Goal: Transaction & Acquisition: Obtain resource

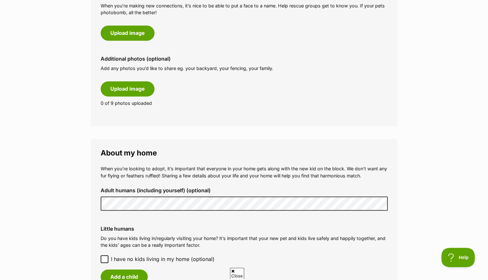
scroll to position [355, 0]
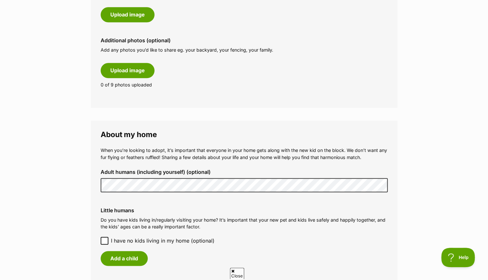
click at [104, 240] on icon at bounding box center [104, 241] width 5 height 5
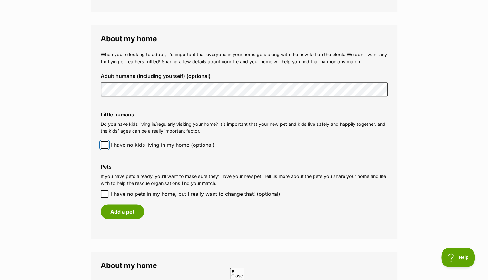
scroll to position [452, 0]
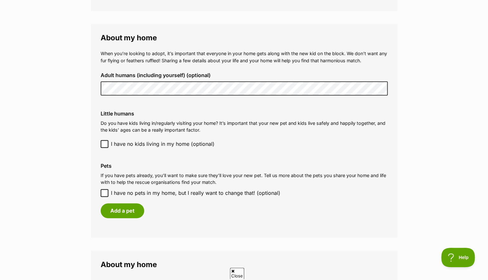
click at [106, 192] on icon at bounding box center [105, 192] width 4 height 3
click at [106, 192] on input "I have no pets in my home, but I really want to change that! (optional)" at bounding box center [105, 193] width 8 height 8
checkbox input "true"
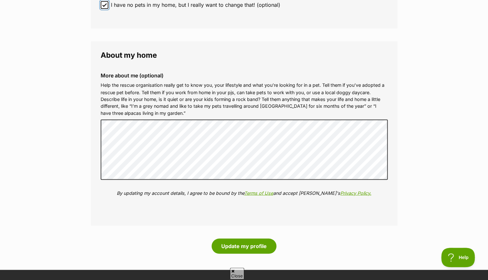
scroll to position [646, 0]
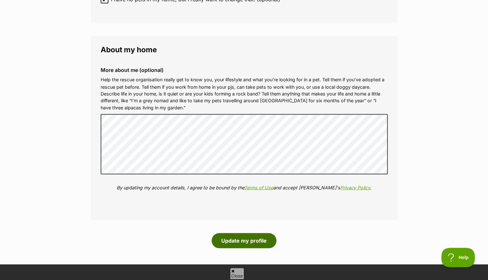
click at [256, 236] on button "Update my profile" at bounding box center [244, 240] width 65 height 15
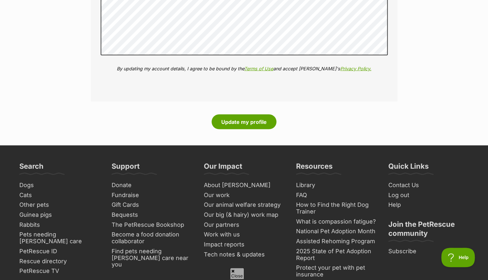
scroll to position [775, 0]
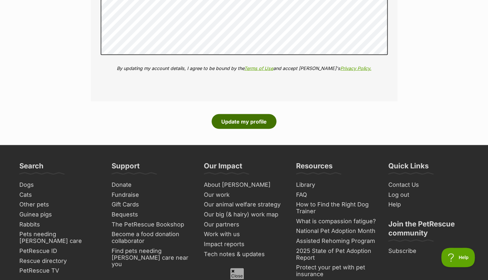
click at [239, 119] on button "Update my profile" at bounding box center [244, 121] width 65 height 15
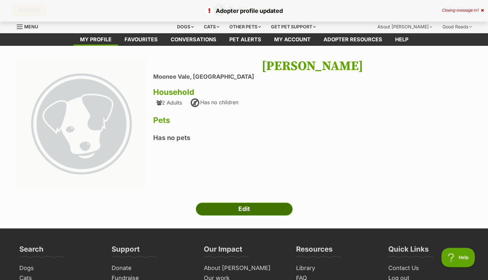
click at [244, 206] on link "Edit" at bounding box center [244, 209] width 97 height 13
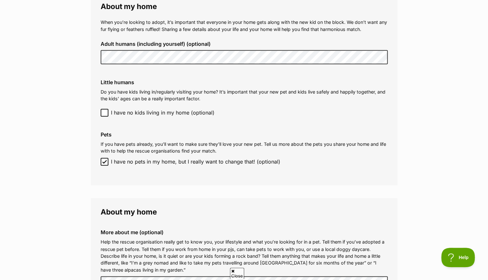
scroll to position [484, 0]
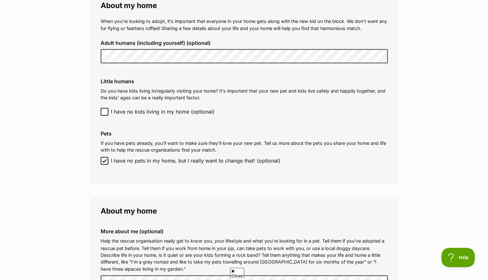
click at [104, 160] on icon at bounding box center [104, 160] width 5 height 5
click at [104, 160] on input "I have no pets in my home, but I really want to change that! (optional)" at bounding box center [105, 161] width 8 height 8
checkbox input "false"
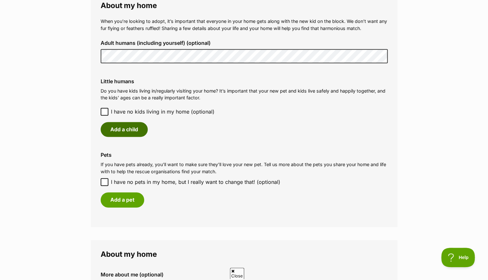
click at [126, 126] on button "Add a child" at bounding box center [124, 129] width 47 height 15
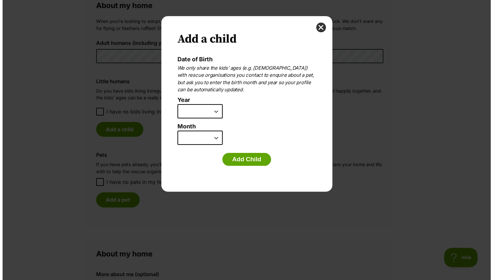
scroll to position [0, 0]
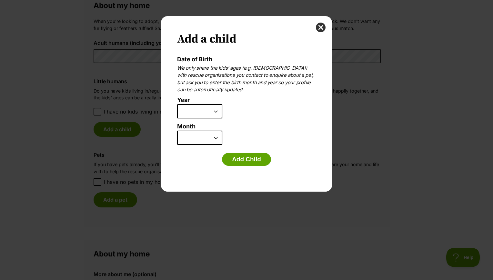
click at [201, 110] on select "2025 2024 2023 2022 2021 2020 2019 2018 2017 2016 2015 2014 2013 2012 2011 2010…" at bounding box center [199, 111] width 45 height 14
select select "2012"
click at [177, 104] on select "2025 2024 2023 2022 2021 2020 2019 2018 2017 2016 2015 2014 2013 2012 2011 2010…" at bounding box center [199, 111] width 45 height 14
click at [200, 136] on select "January February March April May June July August September October November De…" at bounding box center [199, 138] width 45 height 14
select select "11"
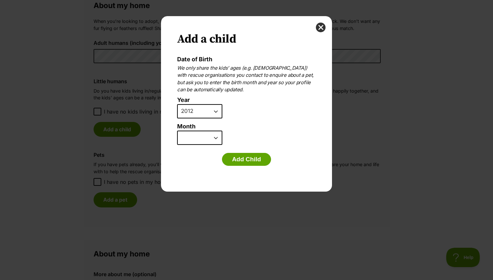
click at [177, 131] on select "January February March April May June July August September October November De…" at bounding box center [199, 138] width 45 height 14
click at [244, 158] on button "Add Child" at bounding box center [246, 159] width 49 height 13
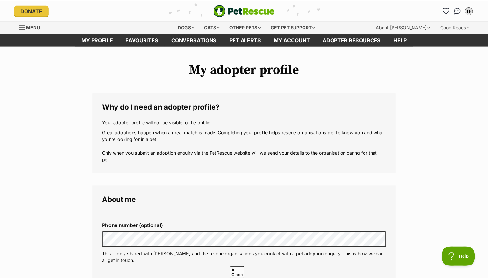
scroll to position [484, 0]
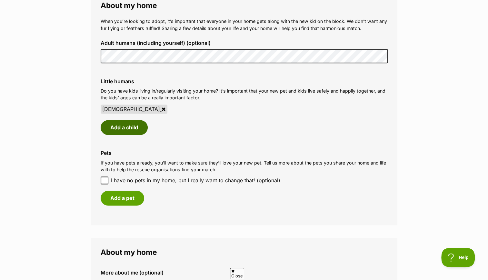
click at [114, 130] on button "Add a child" at bounding box center [124, 127] width 47 height 15
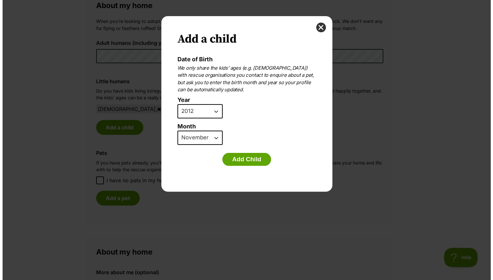
scroll to position [0, 0]
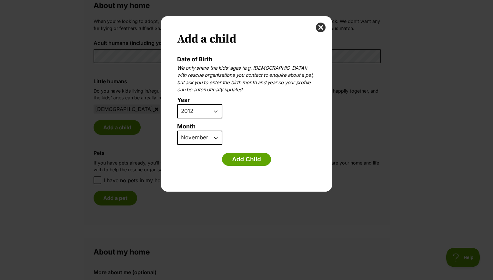
click at [194, 109] on select "2025 2024 2023 2022 2021 2020 2019 2018 2017 2016 2015 2014 2013 2012 2011 2010…" at bounding box center [199, 111] width 45 height 14
select select "2014"
click at [177, 104] on select "2025 2024 2023 2022 2021 2020 2019 2018 2017 2016 2015 2014 2013 2012 2011 2010…" at bounding box center [199, 111] width 45 height 14
click at [205, 138] on select "January February March April May June July August September October November De…" at bounding box center [199, 138] width 45 height 14
select select "10"
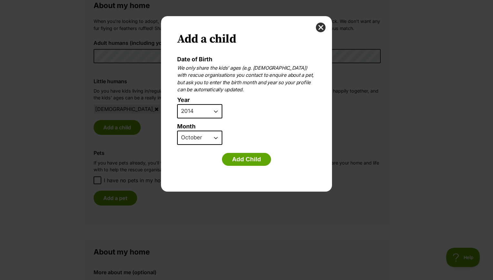
click at [177, 131] on select "January February March April May June July August September October November De…" at bounding box center [199, 138] width 45 height 14
click at [249, 159] on button "Add Child" at bounding box center [246, 159] width 49 height 13
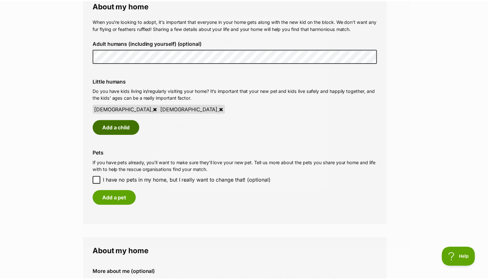
scroll to position [484, 0]
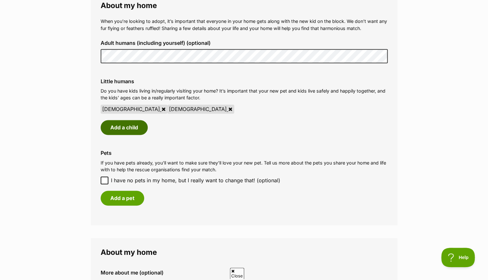
click at [141, 124] on button "Add a child" at bounding box center [124, 127] width 47 height 15
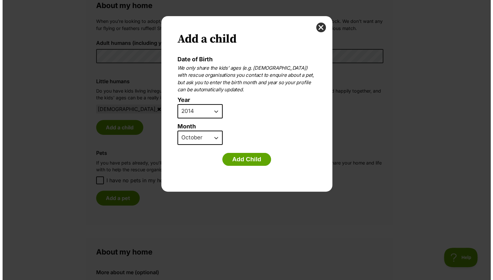
scroll to position [0, 0]
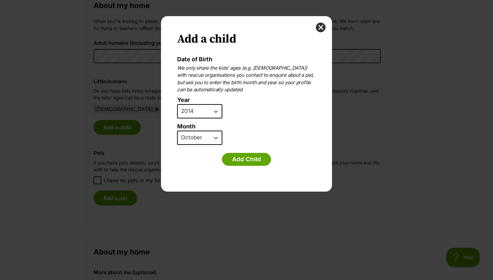
click at [207, 114] on select "2025 2024 2023 2022 2021 2020 2019 2018 2017 2016 2015 2014 2013 2012 2011 2010…" at bounding box center [199, 111] width 45 height 14
select select "2017"
click at [177, 104] on select "2025 2024 2023 2022 2021 2020 2019 2018 2017 2016 2015 2014 2013 2012 2011 2010…" at bounding box center [199, 111] width 45 height 14
click at [206, 139] on select "January February March April May June July August September October November De…" at bounding box center [199, 138] width 45 height 14
select select "5"
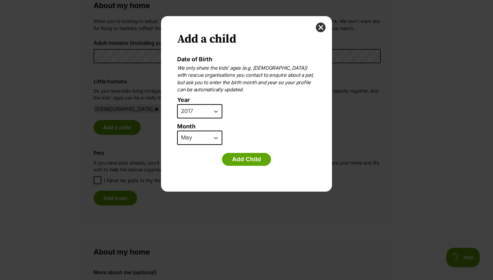
click at [177, 131] on select "January February March April May June July August September October November De…" at bounding box center [199, 138] width 45 height 14
click at [252, 158] on button "Add Child" at bounding box center [246, 159] width 49 height 13
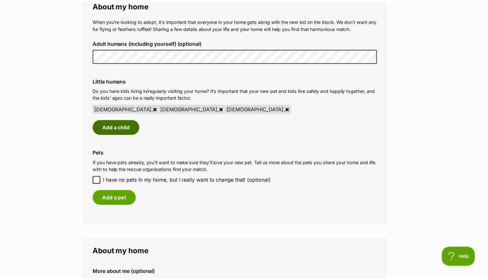
scroll to position [484, 0]
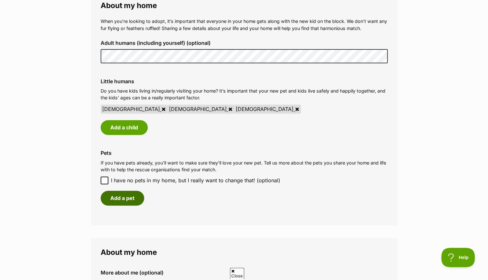
click at [127, 201] on button "Add a pet" at bounding box center [123, 198] width 44 height 15
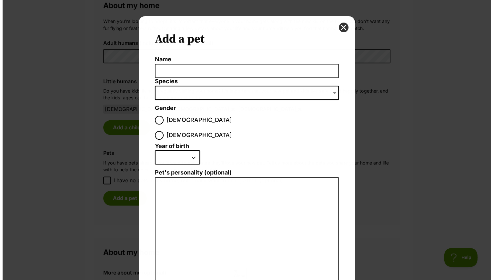
scroll to position [0, 0]
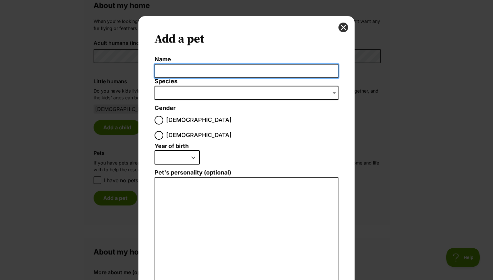
click at [165, 71] on input "Name" at bounding box center [247, 71] width 184 height 15
type input "Maverick"
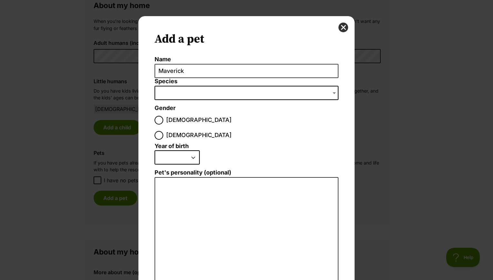
click at [205, 87] on span "Dialog Window - Close (Press escape to close)" at bounding box center [247, 93] width 184 height 14
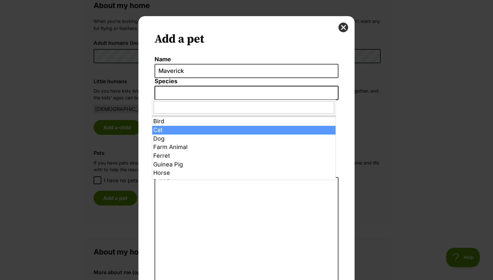
select select "2"
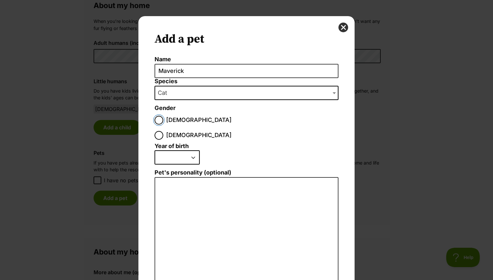
click at [157, 118] on input "Male" at bounding box center [159, 120] width 9 height 9
radio input "true"
click at [185, 150] on select "2025 2024 2023 2022 2021 2020 2019 2018 2017 2016 2015 2014 2013 2012 2011 2010…" at bounding box center [177, 157] width 45 height 14
select select "2020"
click at [155, 150] on select "2025 2024 2023 2022 2021 2020 2019 2018 2017 2016 2015 2014 2013 2012 2011 2010…" at bounding box center [177, 157] width 45 height 14
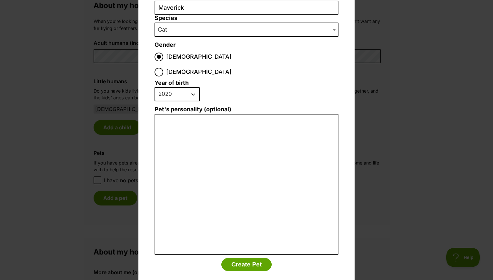
scroll to position [65, 0]
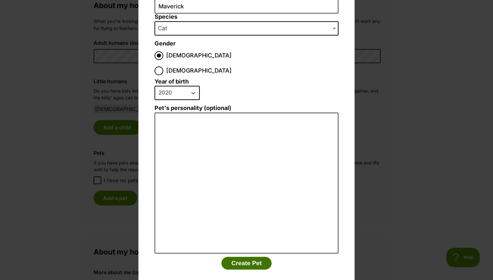
click at [246, 257] on button "Create Pet" at bounding box center [246, 263] width 50 height 13
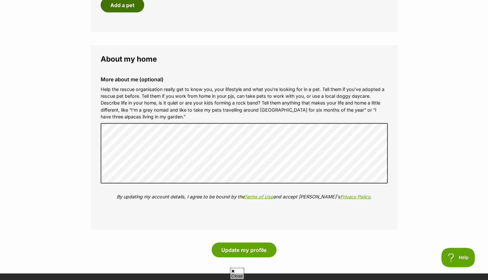
scroll to position [807, 0]
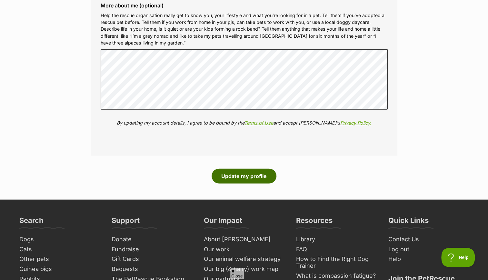
click at [243, 179] on button "Update my profile" at bounding box center [244, 176] width 65 height 15
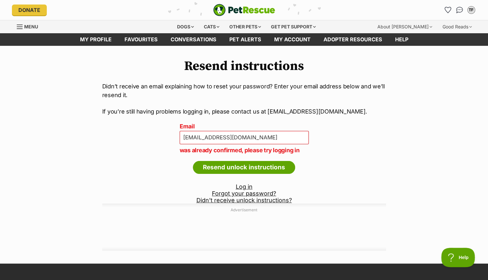
click at [242, 188] on link "Log in" at bounding box center [244, 186] width 17 height 7
click at [261, 164] on input "Resend unlock instructions" at bounding box center [244, 167] width 102 height 13
click at [274, 40] on link "My account" at bounding box center [292, 39] width 49 height 13
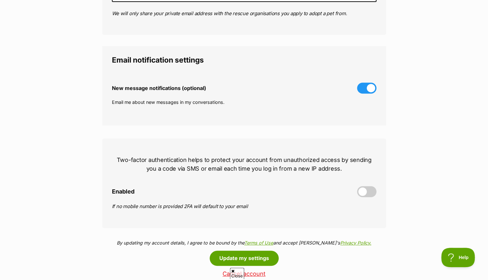
scroll to position [161, 0]
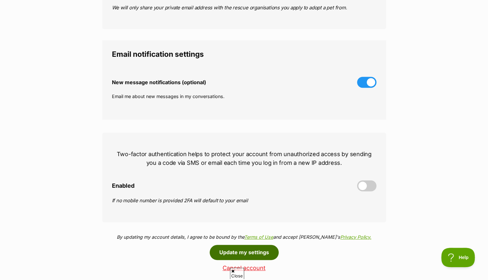
click at [252, 256] on button "Update my settings" at bounding box center [244, 252] width 69 height 15
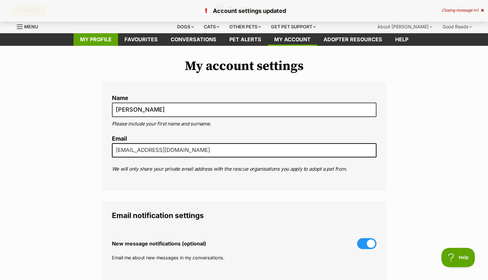
click at [109, 39] on link "My profile" at bounding box center [96, 39] width 45 height 13
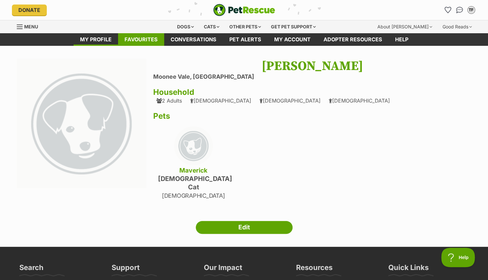
click at [150, 39] on link "Favourites" at bounding box center [141, 39] width 46 height 13
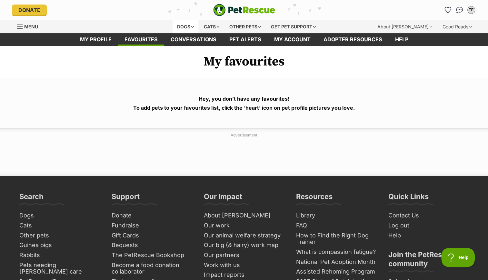
click at [180, 31] on div "Dogs" at bounding box center [186, 26] width 26 height 13
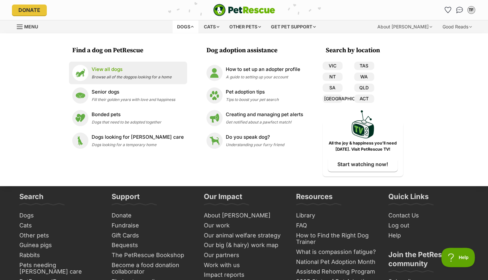
click at [123, 72] on p "View all dogs" at bounding box center [132, 69] width 80 height 7
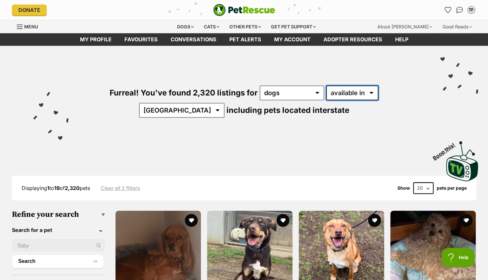
click at [341, 94] on select "available in located in" at bounding box center [352, 93] width 52 height 15
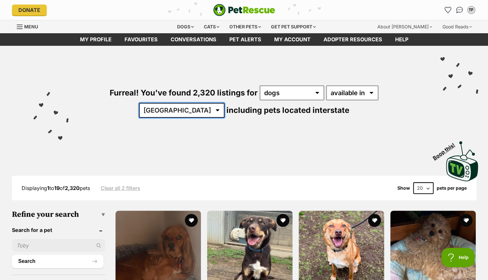
click at [225, 103] on select "[GEOGRAPHIC_DATA] [GEOGRAPHIC_DATA] [GEOGRAPHIC_DATA] [GEOGRAPHIC_DATA] [GEOGRA…" at bounding box center [182, 110] width 86 height 15
select select "VIC"
click at [225, 103] on select "[GEOGRAPHIC_DATA] [GEOGRAPHIC_DATA] [GEOGRAPHIC_DATA] [GEOGRAPHIC_DATA] [GEOGRA…" at bounding box center [182, 110] width 86 height 15
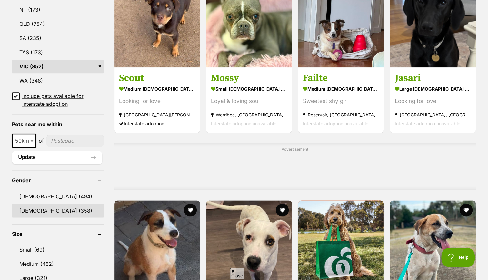
scroll to position [387, 0]
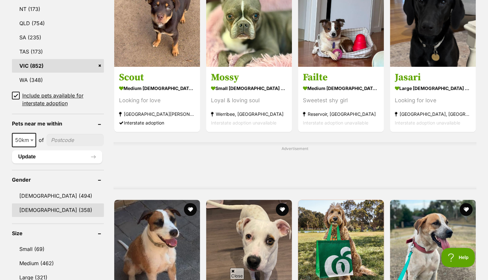
click at [72, 208] on link "Female (358)" at bounding box center [58, 210] width 92 height 14
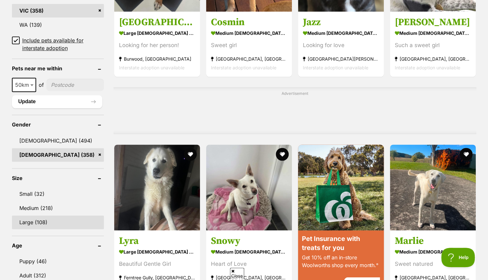
scroll to position [452, 0]
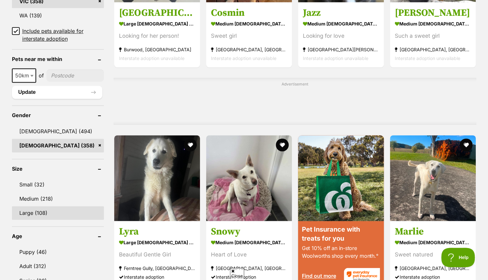
click at [63, 215] on link "Large (108)" at bounding box center [58, 213] width 92 height 14
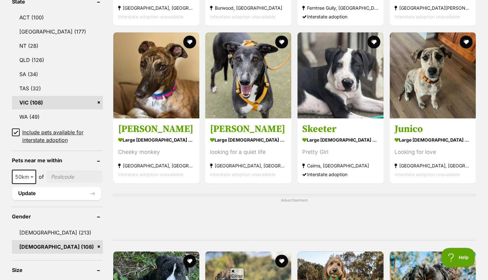
scroll to position [420, 0]
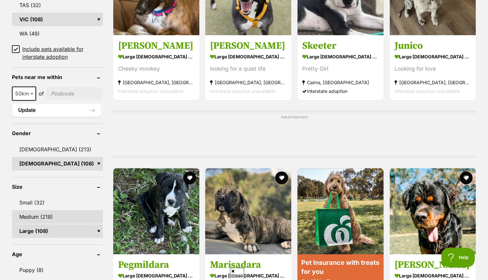
click at [58, 216] on link "Medium (218)" at bounding box center [57, 217] width 91 height 14
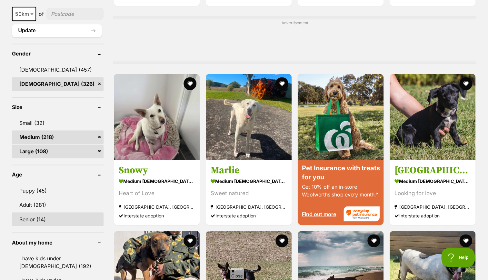
scroll to position [516, 0]
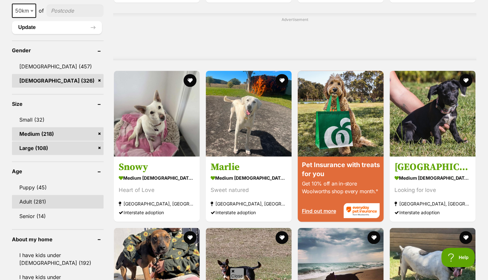
click at [63, 200] on link "Adult (281)" at bounding box center [58, 202] width 92 height 14
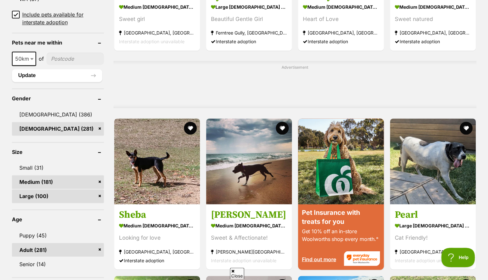
scroll to position [484, 0]
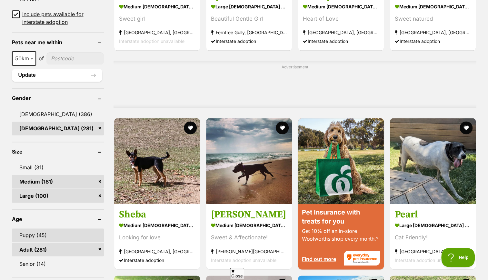
click at [61, 229] on link "Puppy (45)" at bounding box center [58, 236] width 92 height 14
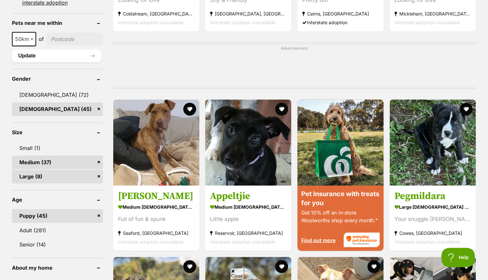
scroll to position [613, 0]
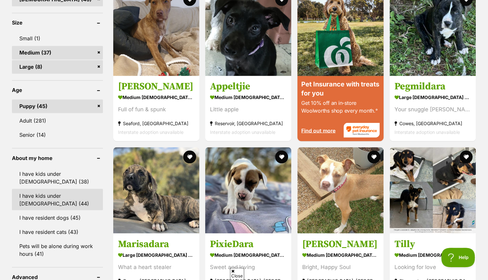
click at [62, 189] on link "I have kids under [DEMOGRAPHIC_DATA] (44)" at bounding box center [57, 199] width 91 height 21
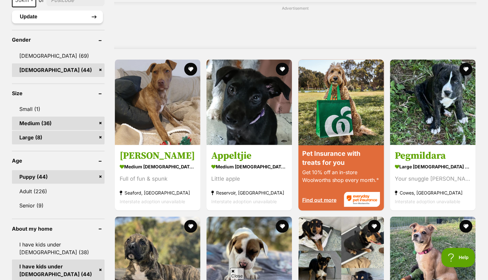
scroll to position [613, 0]
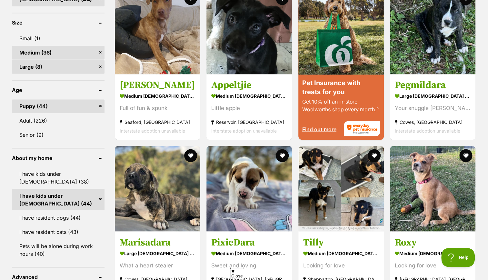
click at [64, 178] on link "I have kids under [DEMOGRAPHIC_DATA] (38)" at bounding box center [58, 177] width 93 height 21
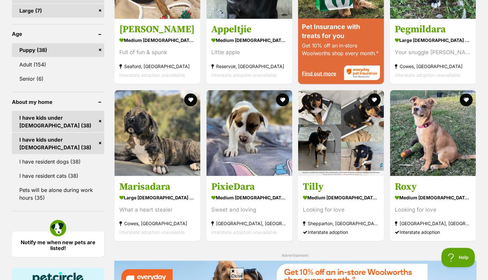
scroll to position [678, 0]
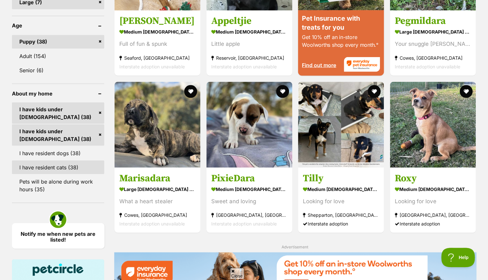
click at [70, 168] on link "I have resident cats (38)" at bounding box center [58, 167] width 93 height 14
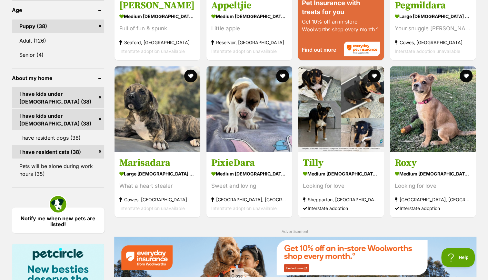
scroll to position [710, 0]
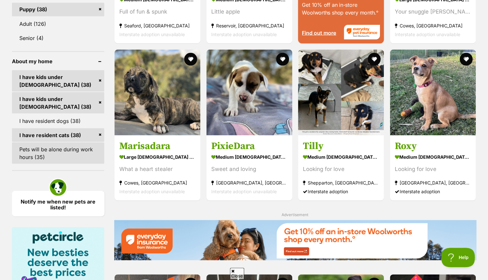
click at [72, 159] on link "Pets will be alone during work hours (35)" at bounding box center [58, 152] width 93 height 21
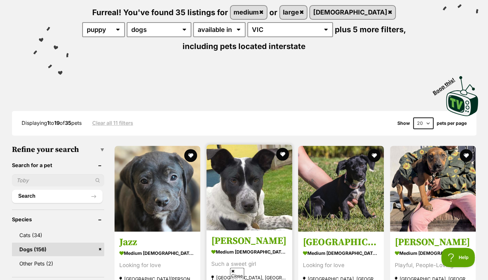
scroll to position [97, 0]
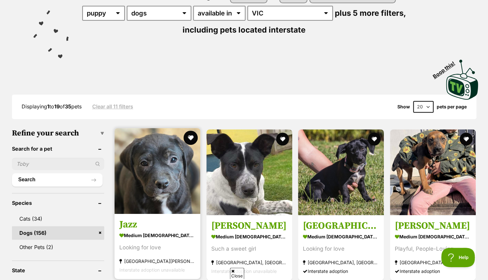
click at [194, 136] on button "favourite" at bounding box center [191, 138] width 14 height 14
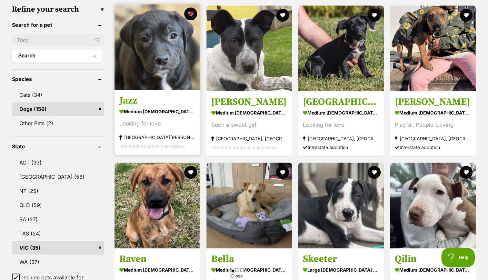
scroll to position [161, 0]
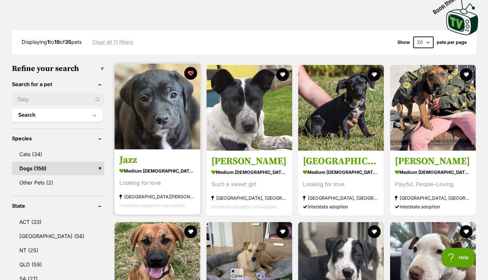
click at [170, 167] on strong "medium female Dog" at bounding box center [157, 170] width 76 height 9
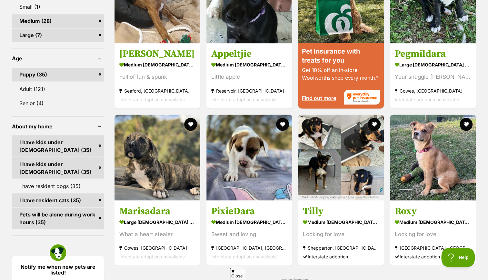
scroll to position [646, 0]
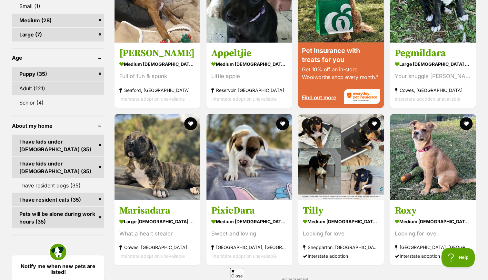
click at [76, 88] on link "Adult (121)" at bounding box center [58, 88] width 93 height 14
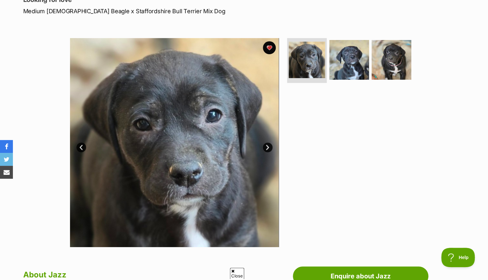
scroll to position [97, 0]
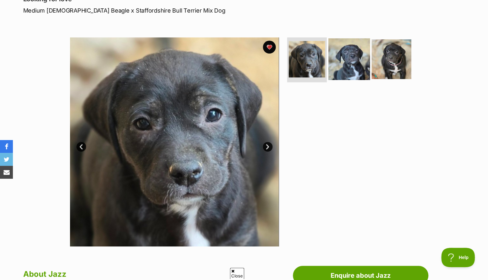
click at [348, 61] on img at bounding box center [350, 59] width 42 height 42
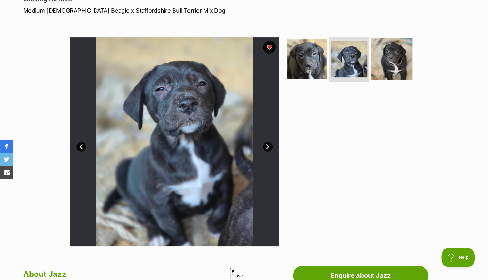
click at [384, 61] on img at bounding box center [392, 59] width 42 height 42
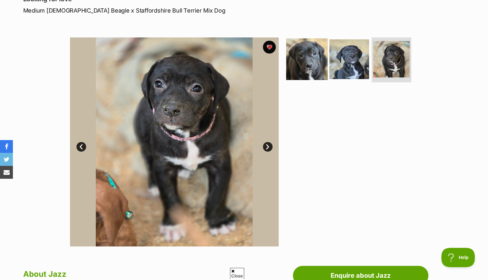
click at [306, 64] on img at bounding box center [307, 59] width 42 height 42
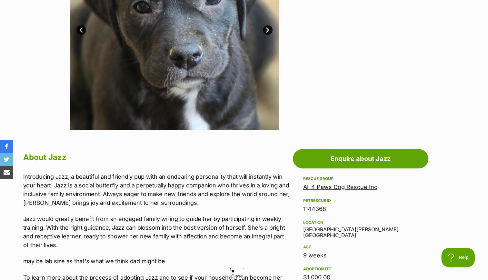
scroll to position [226, 0]
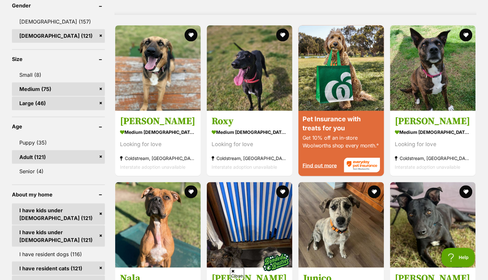
scroll to position [581, 0]
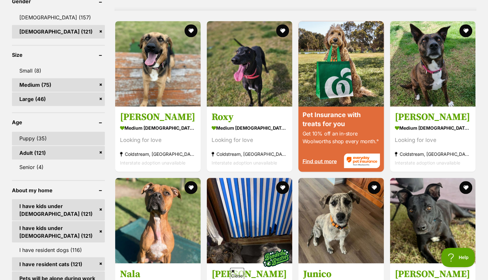
click at [75, 140] on link "Puppy (35)" at bounding box center [58, 139] width 93 height 14
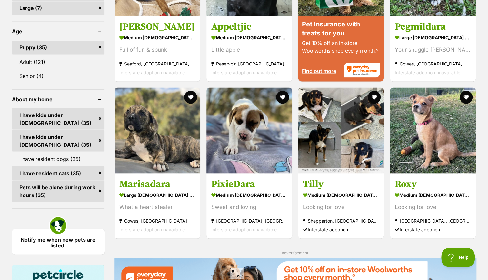
scroll to position [678, 0]
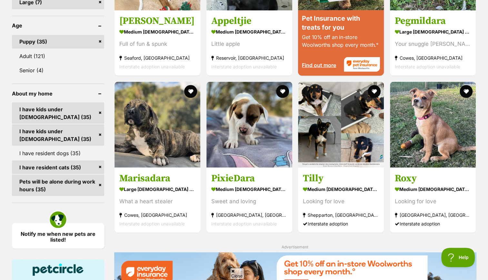
click at [98, 112] on link "I have kids under [DEMOGRAPHIC_DATA] (35)" at bounding box center [58, 112] width 93 height 21
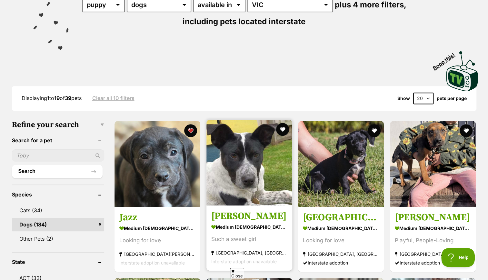
scroll to position [97, 0]
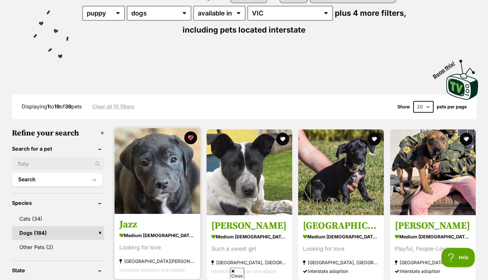
click at [164, 173] on img at bounding box center [158, 171] width 86 height 86
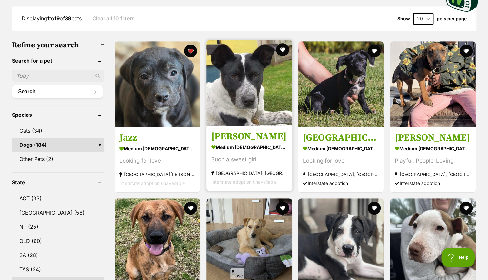
scroll to position [161, 0]
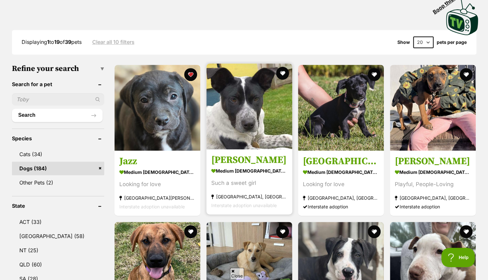
click at [256, 131] on img at bounding box center [250, 107] width 86 height 86
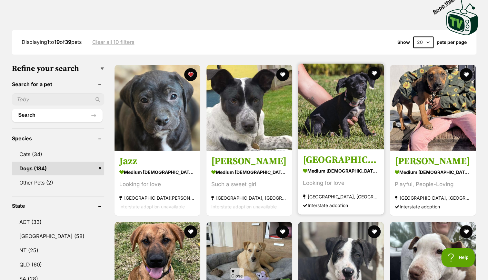
click at [348, 152] on link "Florence medium female Dog Looking for love Port Macquarie, NSW Interstate adop…" at bounding box center [341, 182] width 86 height 66
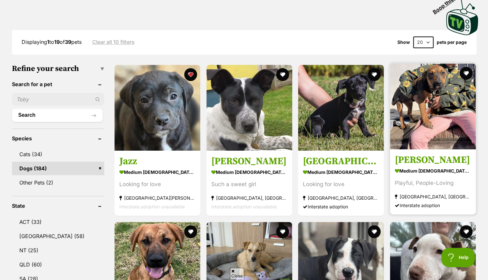
click at [453, 156] on h3 "Thelma" at bounding box center [433, 160] width 76 height 12
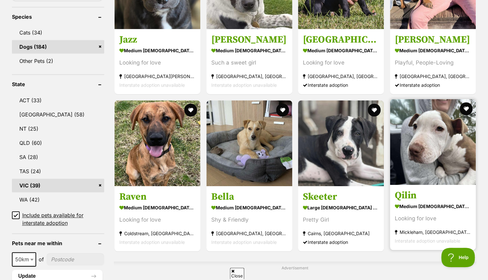
scroll to position [285, 0]
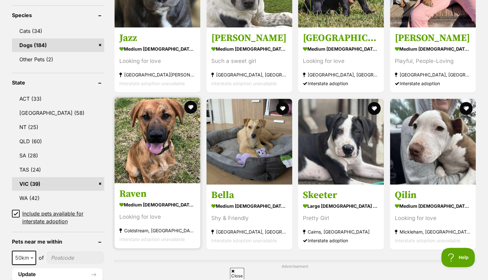
click at [149, 141] on img at bounding box center [158, 140] width 86 height 86
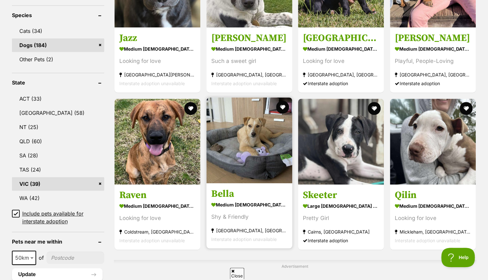
click at [262, 165] on img at bounding box center [250, 140] width 86 height 86
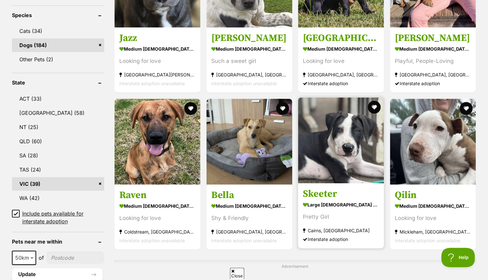
click at [336, 165] on img at bounding box center [341, 140] width 86 height 86
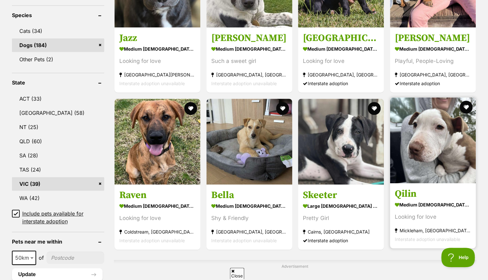
click at [457, 187] on link "Qilin medium female Dog Looking for love Mickleham, VIC Interstate adoption una…" at bounding box center [433, 216] width 86 height 66
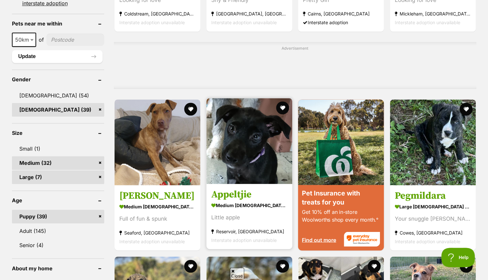
scroll to position [511, 0]
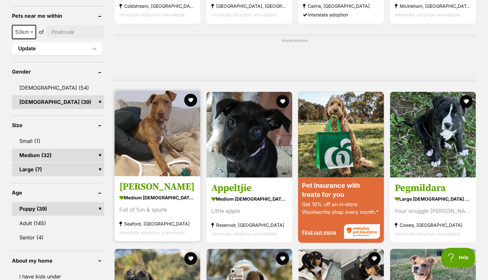
click at [178, 170] on img at bounding box center [158, 133] width 86 height 86
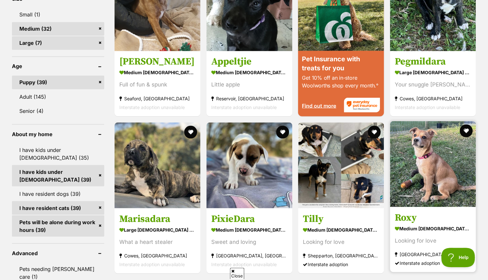
scroll to position [640, 0]
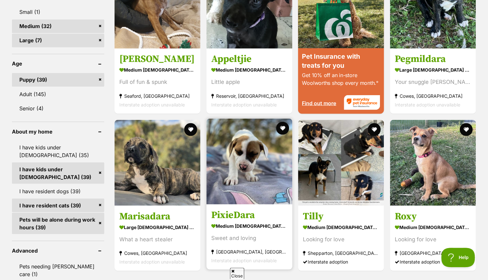
click at [262, 199] on img at bounding box center [250, 161] width 86 height 86
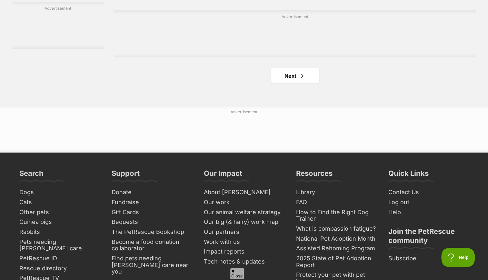
scroll to position [1092, 0]
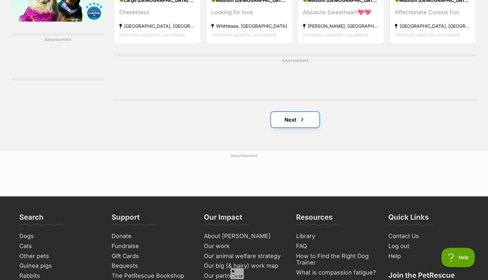
click at [302, 127] on link "Next" at bounding box center [295, 119] width 48 height 15
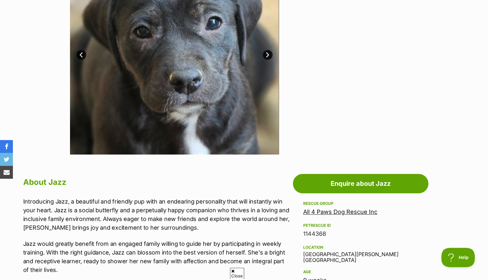
scroll to position [97, 0]
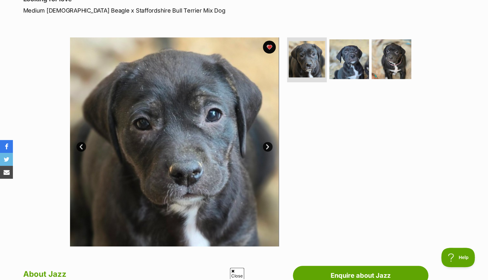
click at [39, 61] on div "Available 1 of 3 images 1 of 3 images 1 of 3 images Next Prev 1 2 3" at bounding box center [244, 137] width 488 height 219
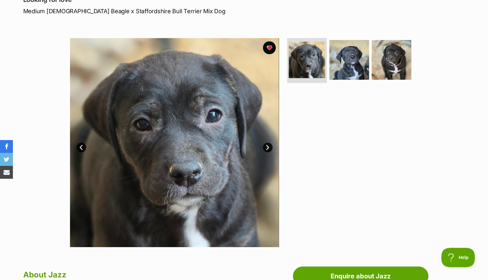
click at [350, 203] on div at bounding box center [352, 142] width 132 height 209
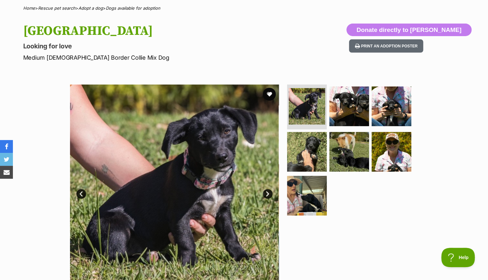
scroll to position [65, 0]
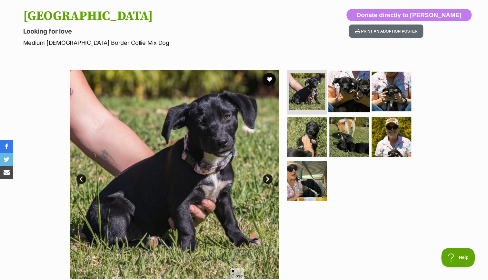
click at [349, 100] on img at bounding box center [350, 91] width 42 height 42
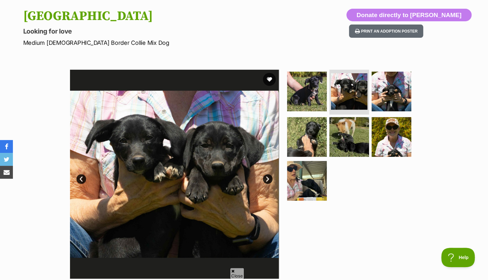
click at [267, 180] on link "Next" at bounding box center [268, 179] width 10 height 10
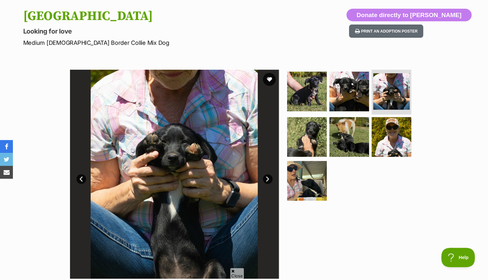
click at [267, 179] on link "Next" at bounding box center [268, 179] width 10 height 10
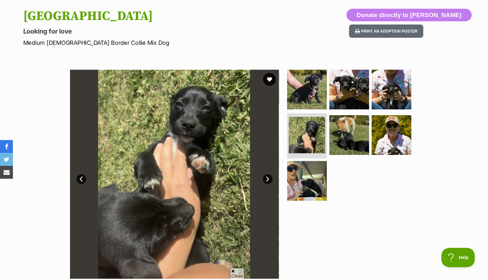
click at [267, 179] on link "Next" at bounding box center [268, 179] width 10 height 10
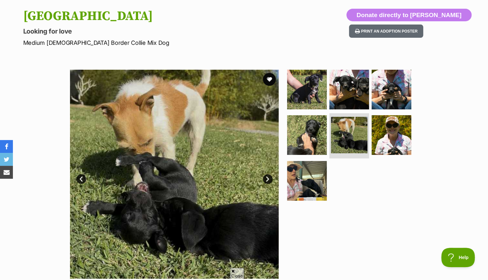
click at [267, 179] on link "Next" at bounding box center [268, 179] width 10 height 10
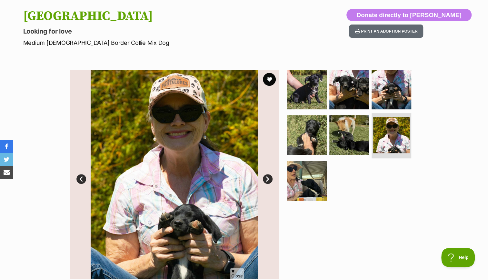
click at [267, 179] on link "Next" at bounding box center [268, 179] width 10 height 10
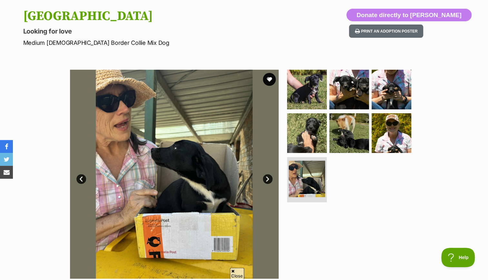
click at [267, 179] on link "Next" at bounding box center [268, 179] width 10 height 10
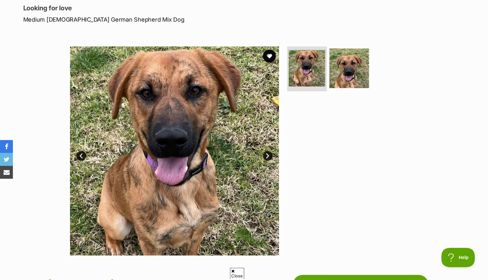
scroll to position [65, 0]
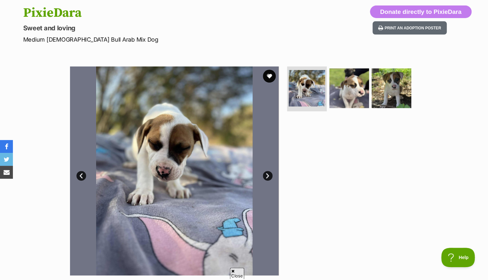
scroll to position [97, 0]
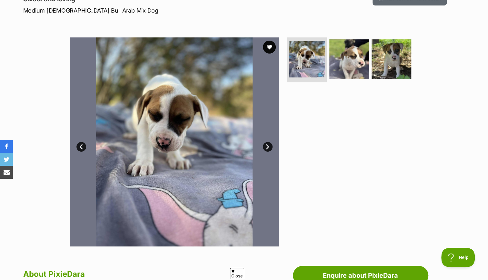
click at [266, 148] on link "Next" at bounding box center [268, 147] width 10 height 10
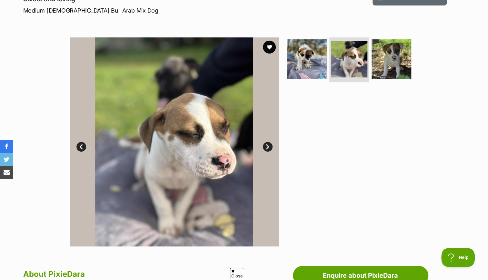
click at [266, 148] on link "Next" at bounding box center [268, 147] width 10 height 10
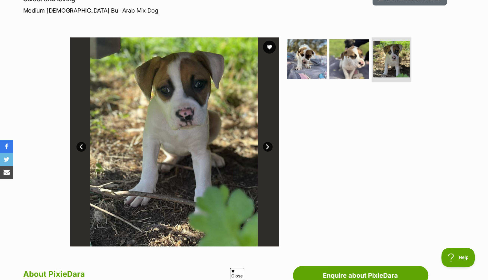
click at [266, 148] on link "Next" at bounding box center [268, 147] width 10 height 10
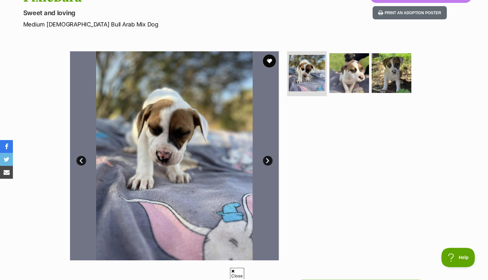
scroll to position [80, 0]
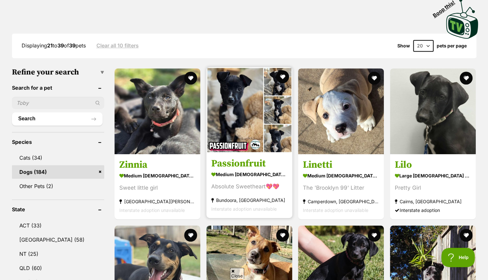
scroll to position [161, 0]
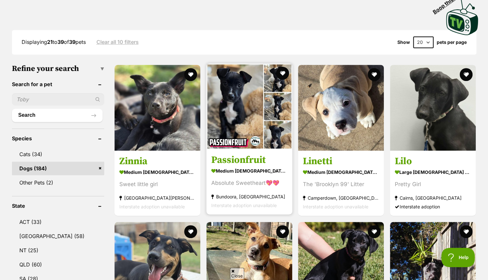
click at [261, 105] on img at bounding box center [250, 107] width 86 height 86
click at [278, 79] on button "favourite" at bounding box center [282, 73] width 14 height 14
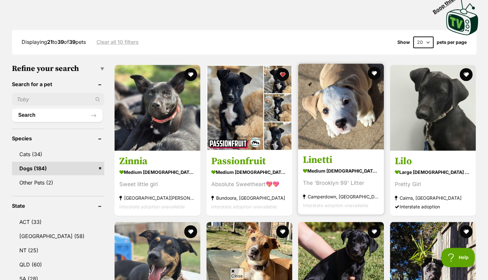
click at [353, 166] on h3 "Linetti" at bounding box center [341, 160] width 76 height 12
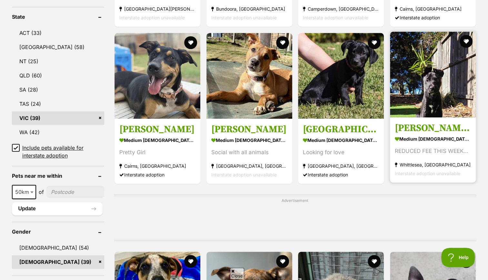
scroll to position [355, 0]
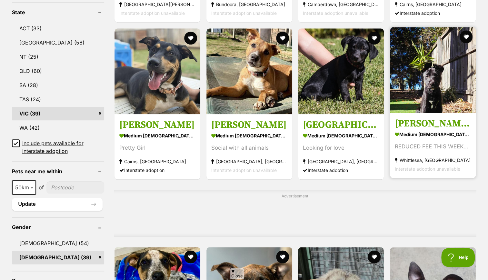
click at [455, 145] on div "REDUCED FEE THIS WEEKEND" at bounding box center [433, 146] width 76 height 9
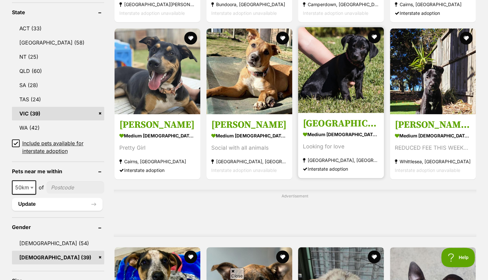
click at [347, 137] on strong "medium female Dog" at bounding box center [341, 134] width 76 height 9
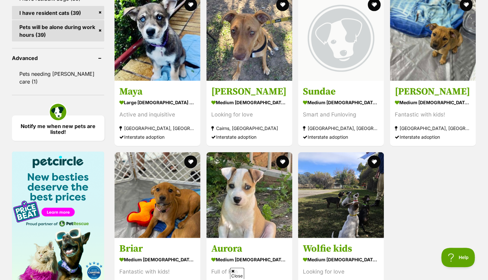
scroll to position [839, 0]
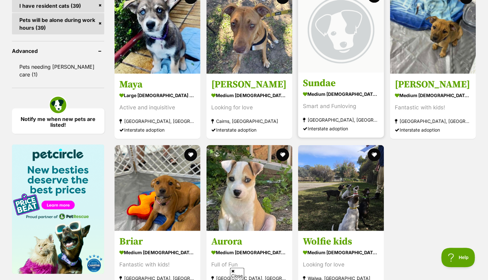
click at [351, 82] on h3 "Sundae" at bounding box center [341, 83] width 76 height 12
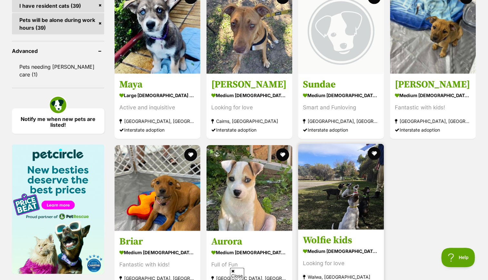
click at [357, 214] on img at bounding box center [341, 187] width 86 height 86
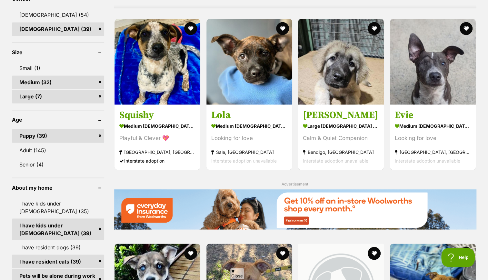
scroll to position [581, 0]
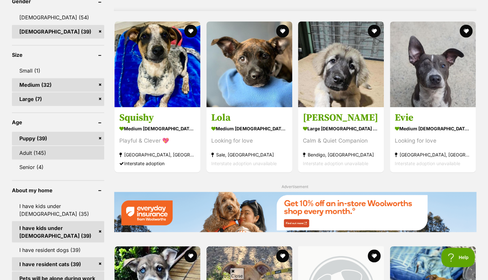
click at [64, 153] on link "Adult (145)" at bounding box center [58, 153] width 93 height 14
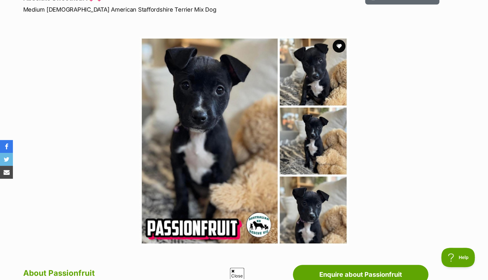
scroll to position [97, 0]
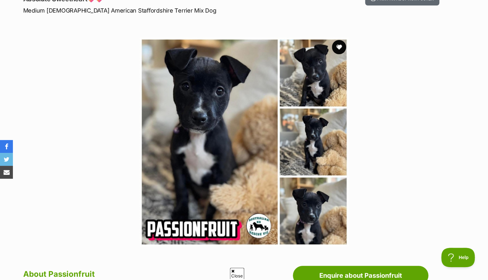
click at [337, 47] on button "favourite" at bounding box center [339, 47] width 14 height 14
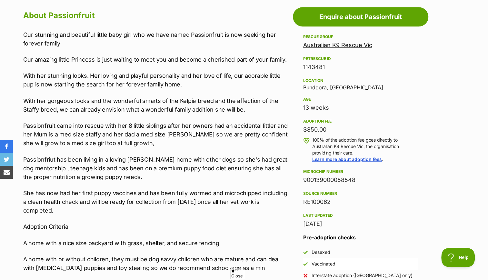
scroll to position [355, 0]
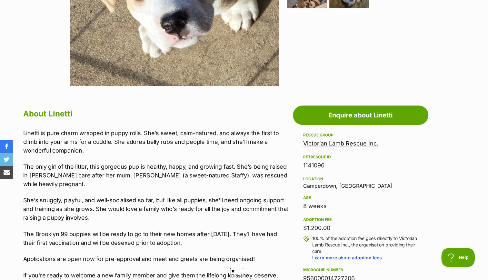
scroll to position [258, 0]
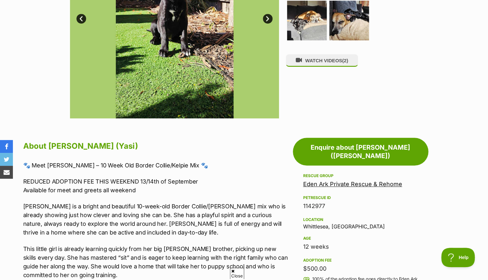
scroll to position [226, 0]
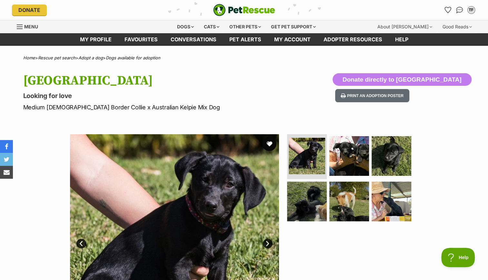
click at [270, 144] on button "favourite" at bounding box center [269, 144] width 14 height 14
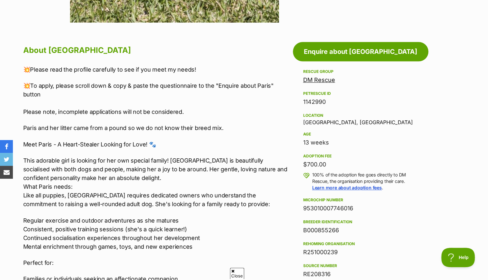
scroll to position [323, 0]
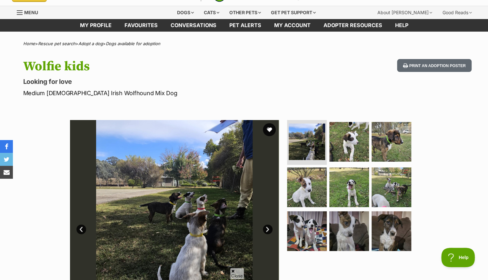
scroll to position [32, 0]
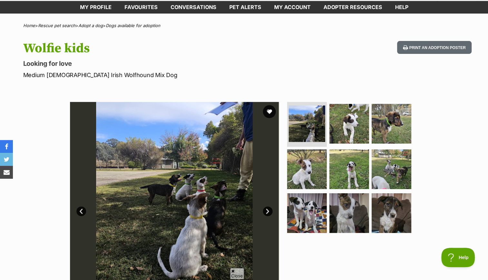
click at [267, 208] on link "Next" at bounding box center [268, 212] width 10 height 10
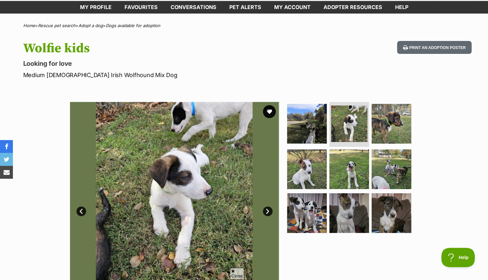
click at [268, 208] on link "Next" at bounding box center [268, 212] width 10 height 10
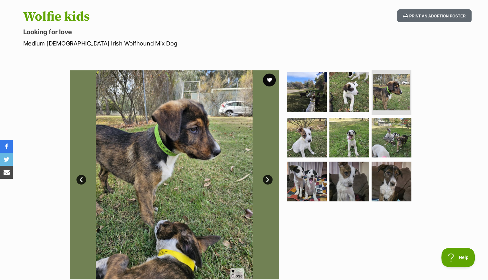
scroll to position [65, 0]
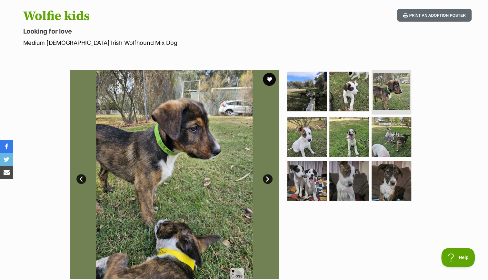
click at [268, 175] on link "Next" at bounding box center [268, 179] width 10 height 10
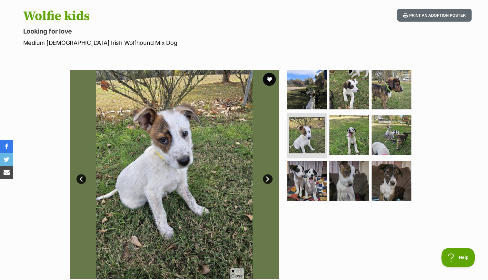
click at [267, 179] on link "Next" at bounding box center [268, 179] width 10 height 10
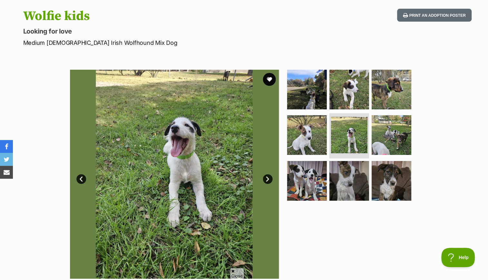
click at [264, 179] on link "Next" at bounding box center [268, 179] width 10 height 10
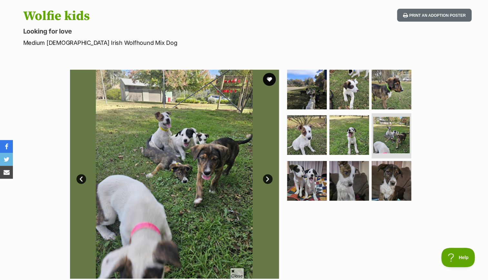
click at [265, 179] on link "Next" at bounding box center [268, 179] width 10 height 10
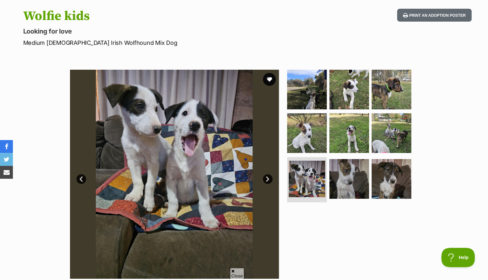
click at [268, 180] on link "Next" at bounding box center [268, 179] width 10 height 10
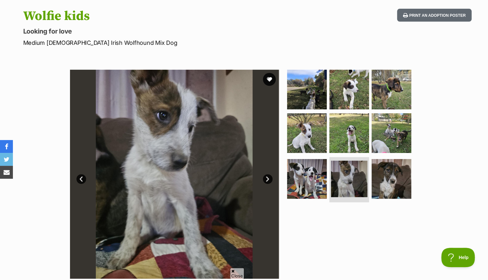
click at [268, 180] on link "Next" at bounding box center [268, 179] width 10 height 10
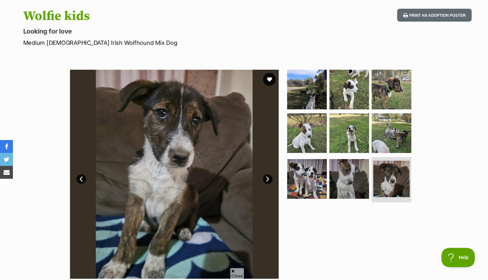
click at [268, 182] on link "Next" at bounding box center [268, 179] width 10 height 10
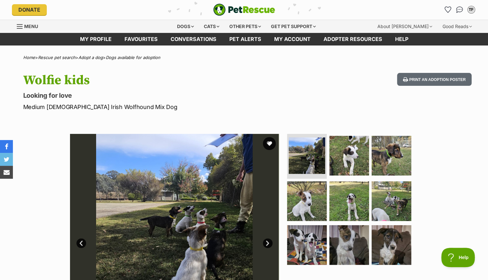
scroll to position [0, 0]
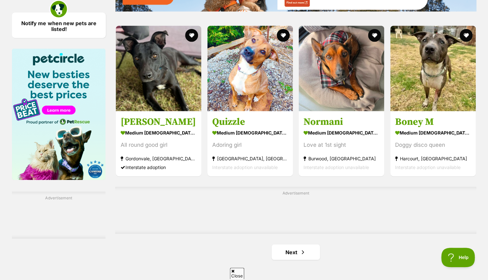
scroll to position [1065, 0]
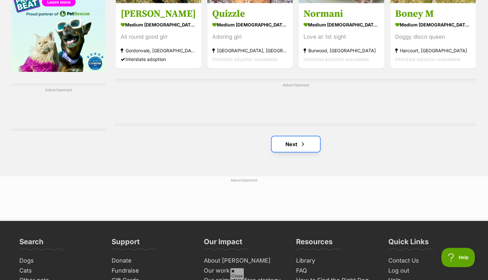
click at [275, 149] on link "Next" at bounding box center [296, 144] width 48 height 15
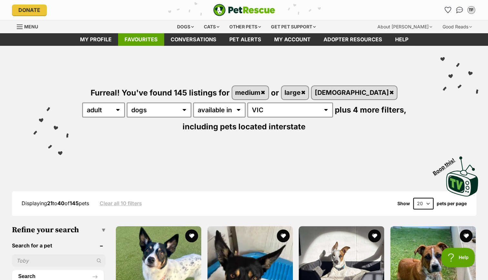
click at [140, 40] on link "Favourites" at bounding box center [141, 39] width 46 height 13
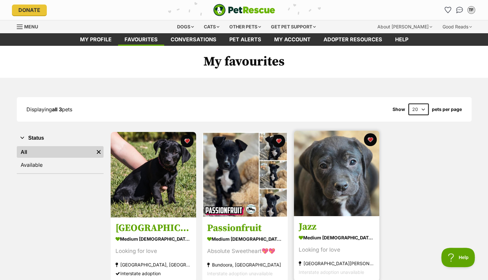
click at [334, 190] on img at bounding box center [337, 174] width 86 height 86
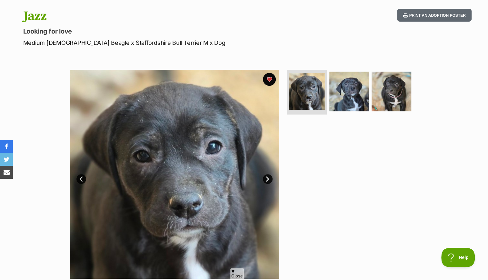
scroll to position [65, 0]
click at [268, 181] on link "Next" at bounding box center [268, 179] width 10 height 10
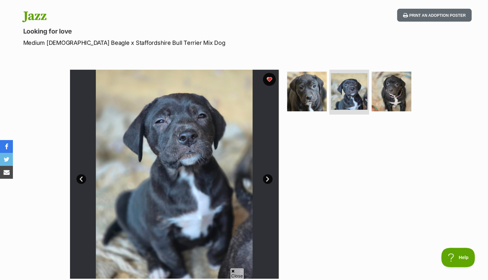
click at [270, 181] on link "Next" at bounding box center [268, 179] width 10 height 10
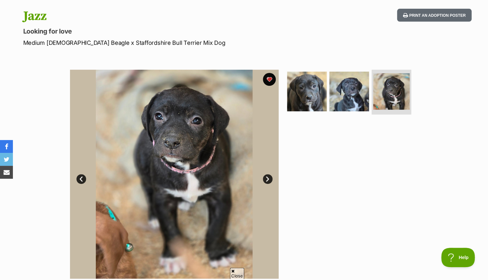
click at [270, 181] on link "Next" at bounding box center [268, 179] width 10 height 10
